Goal: Check status: Check status

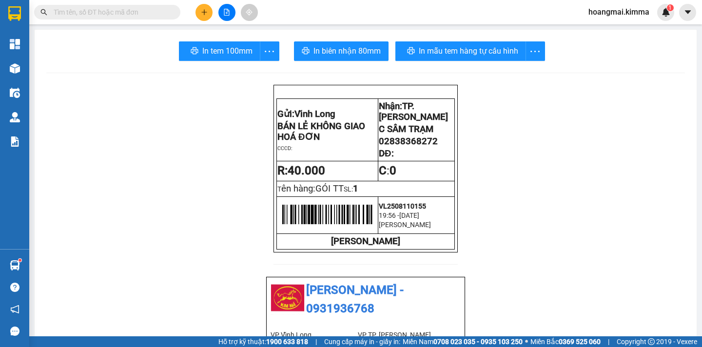
click at [145, 12] on input "text" at bounding box center [111, 12] width 115 height 11
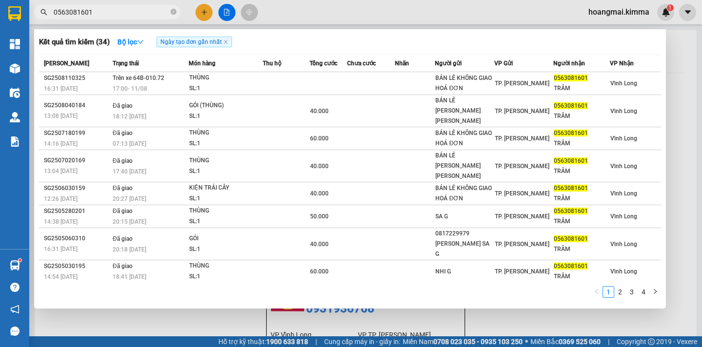
type input "0563081601"
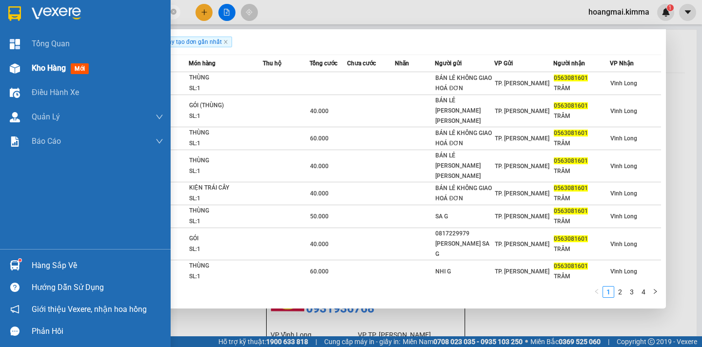
click at [37, 74] on div "Kho hàng mới" at bounding box center [62, 68] width 61 height 12
